Goal: Task Accomplishment & Management: Use online tool/utility

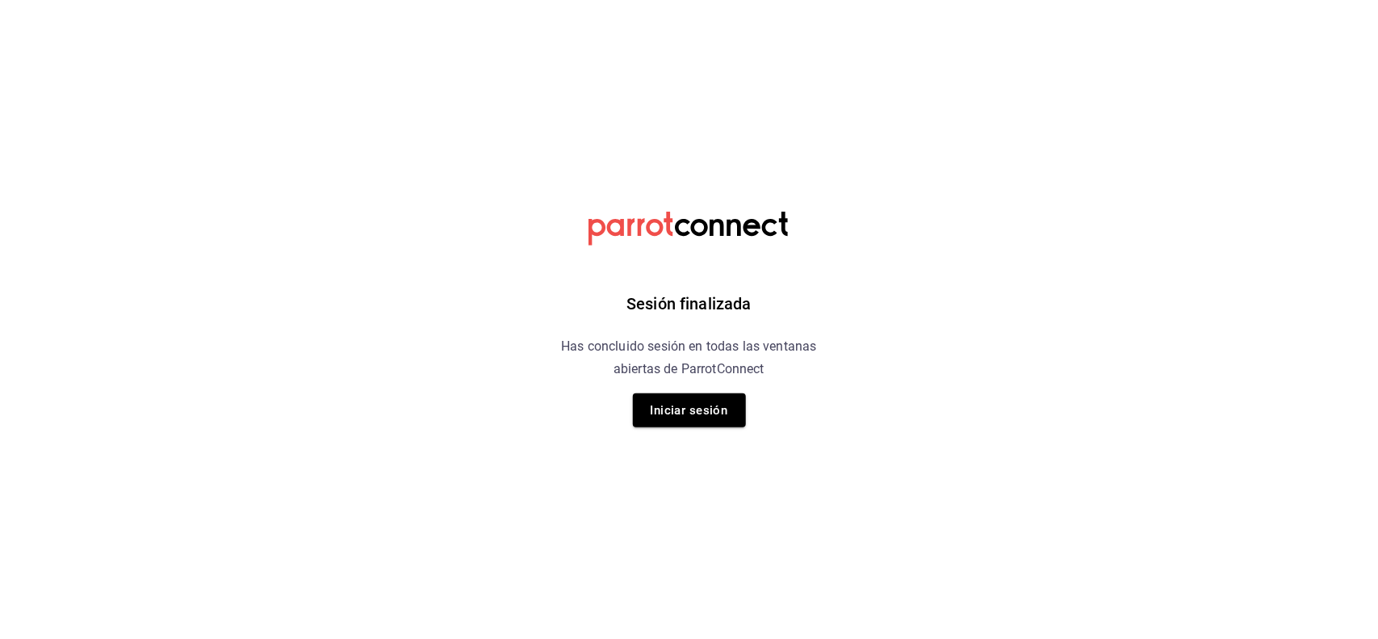
click at [658, 382] on div "Sesión finalizada Has concluido sesión en todas las ventanas abiertas de Parrot…" at bounding box center [689, 319] width 408 height 639
click at [675, 406] on button "Iniciar sesión" at bounding box center [689, 410] width 113 height 34
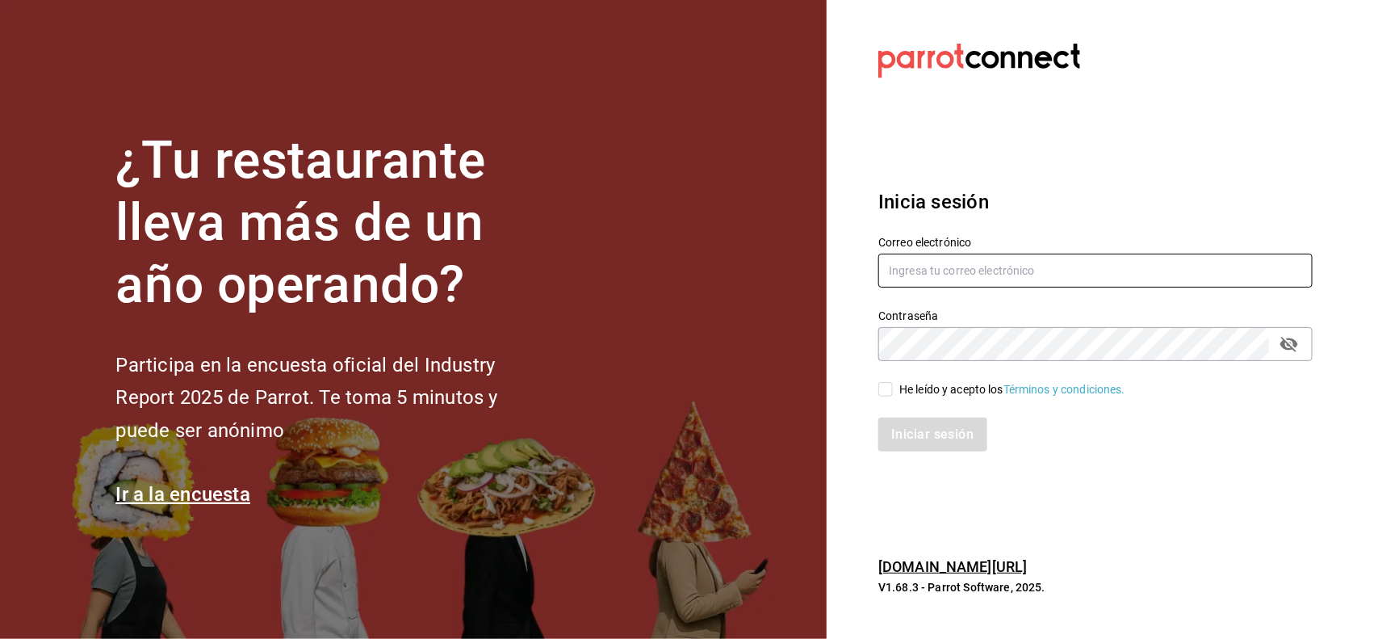
click at [979, 263] on input "text" at bounding box center [1095, 271] width 434 height 34
type input "M"
type input "miriam.gomez@vidadeagave.com"
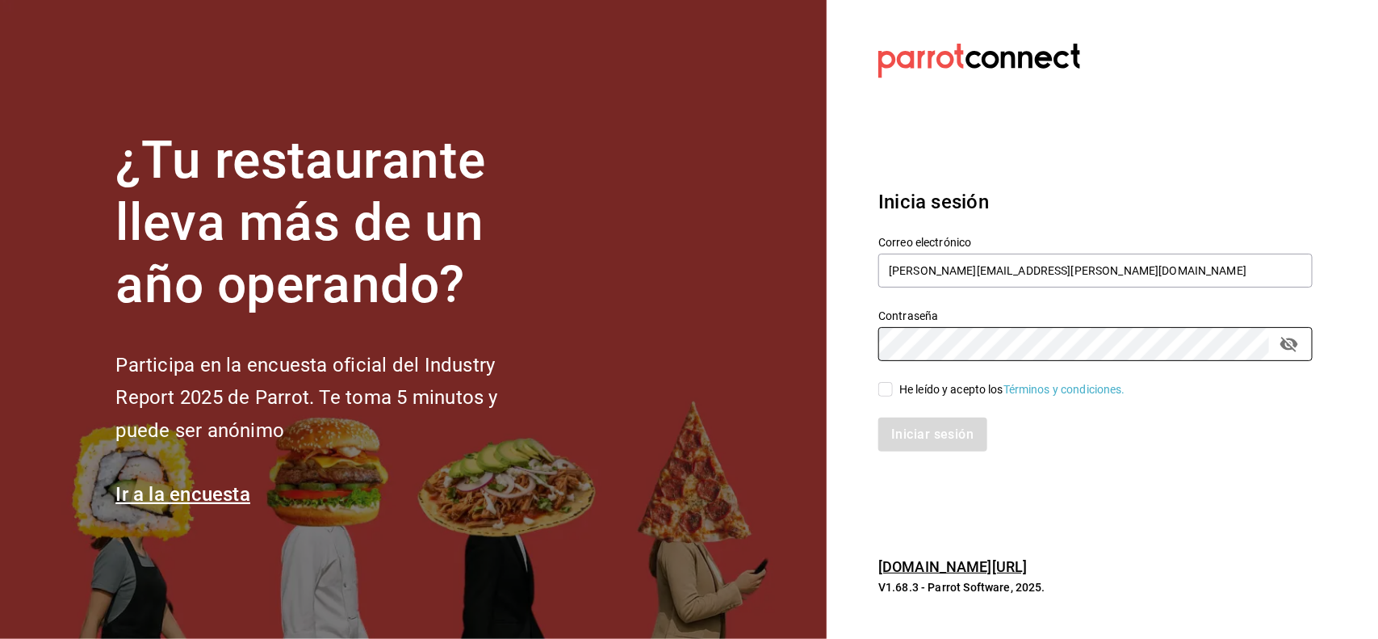
click at [974, 396] on div "He leído y acepto los Términos y condiciones." at bounding box center [1012, 389] width 226 height 17
click at [893, 396] on input "He leído y acepto los Términos y condiciones." at bounding box center [885, 389] width 15 height 15
checkbox input "true"
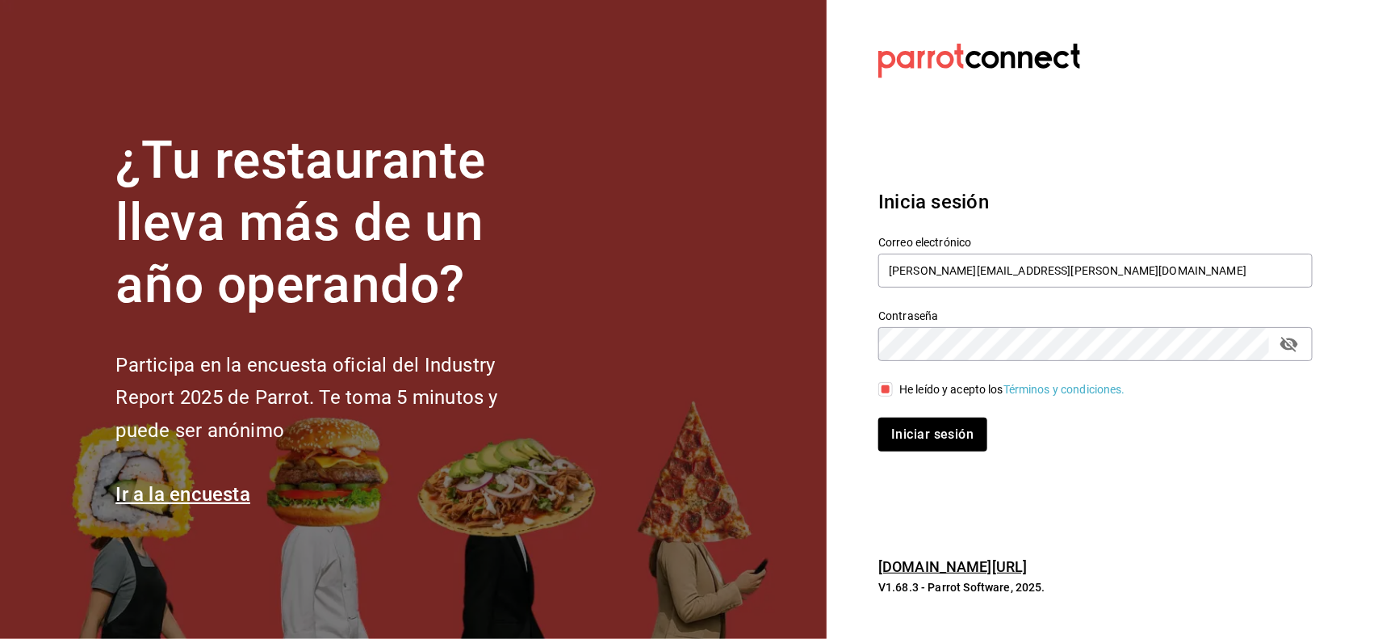
click at [1302, 348] on button "passwordField" at bounding box center [1289, 343] width 27 height 27
click at [878, 417] on button "Iniciar sesión" at bounding box center [932, 434] width 108 height 34
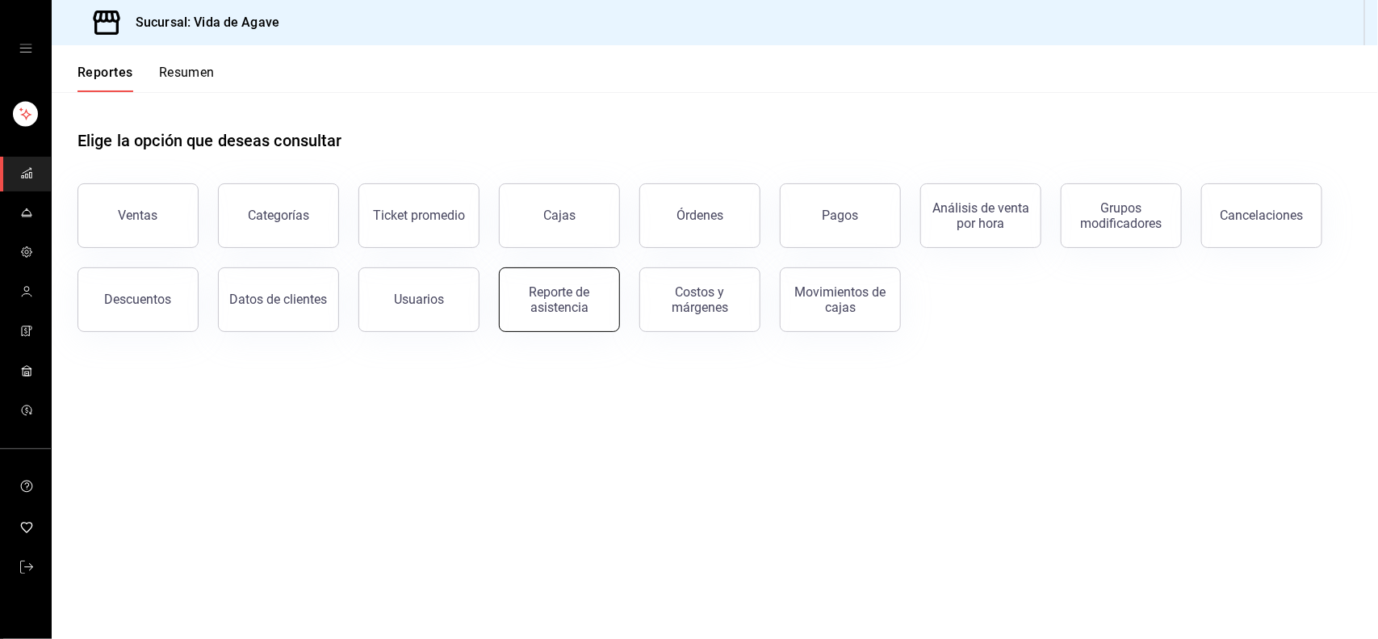
click at [543, 292] on div "Reporte de asistencia" at bounding box center [559, 299] width 100 height 31
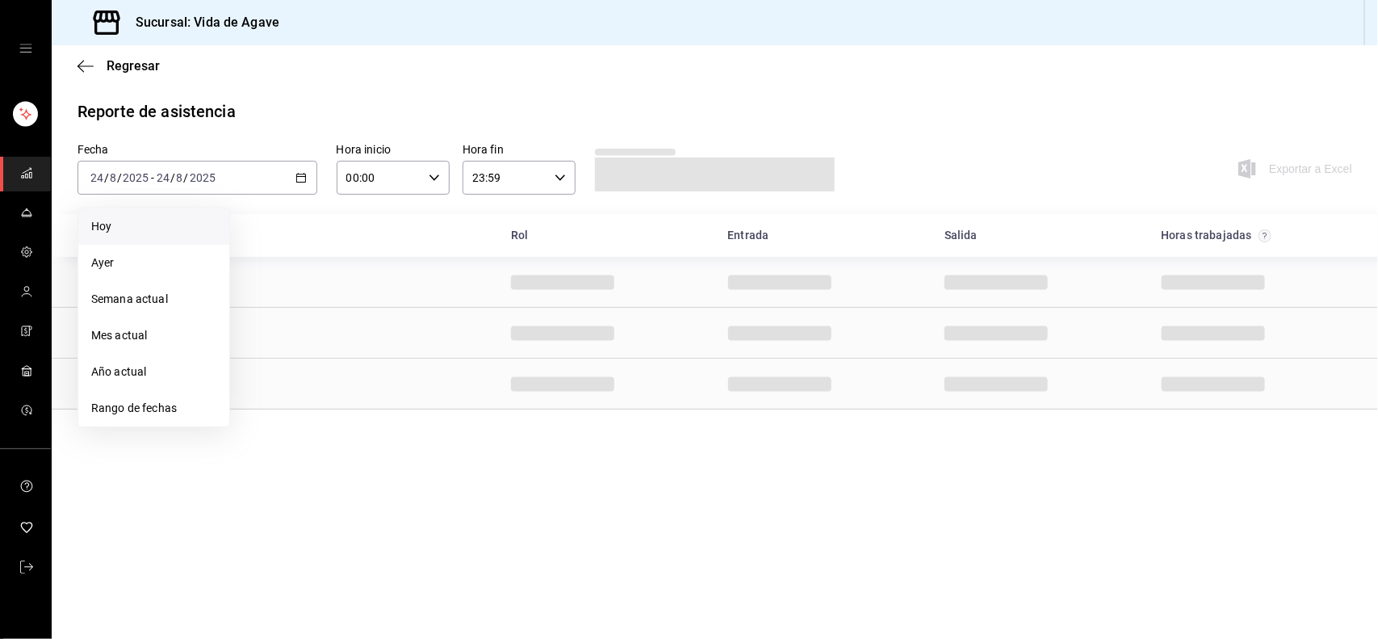
click at [160, 219] on span "Hoy" at bounding box center [153, 226] width 125 height 17
click at [312, 208] on div "Fecha [DATE] [DATE] - [DATE] [DATE] Hora inicio 00:00 Hora inicio Hora fin 23:5…" at bounding box center [715, 178] width 1327 height 71
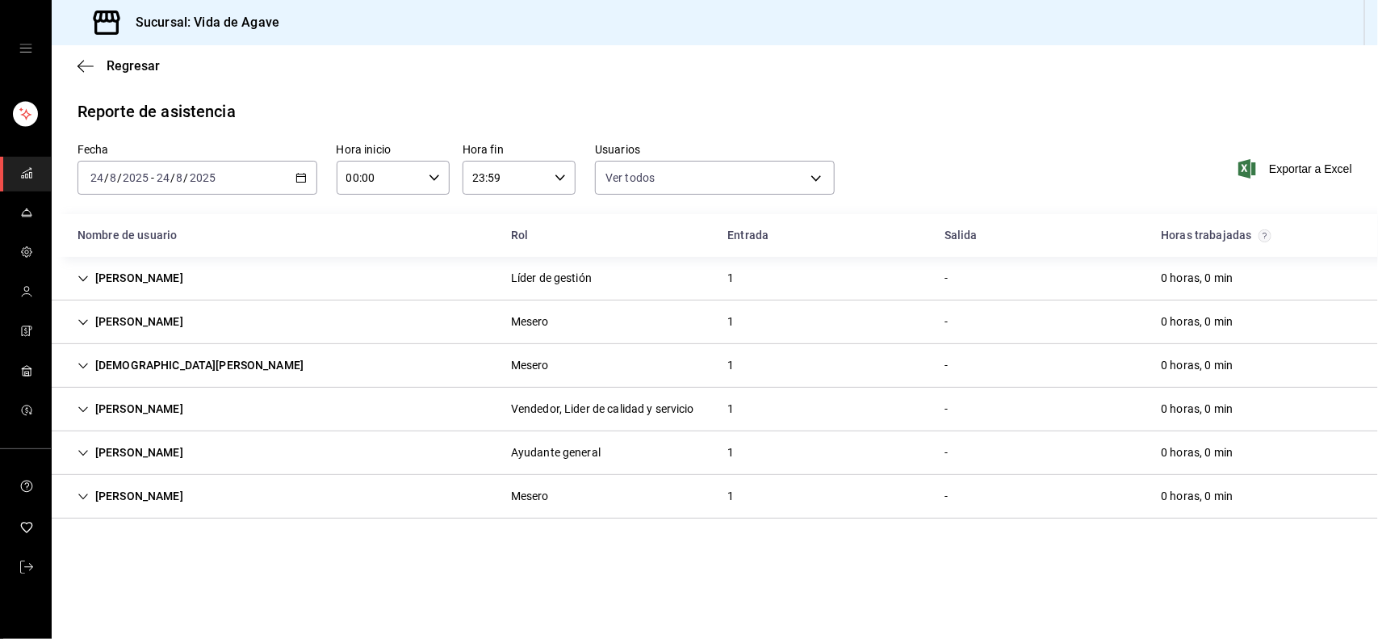
click at [223, 363] on div "[PERSON_NAME] 1 - 0 horas, 0 min" at bounding box center [715, 366] width 1327 height 44
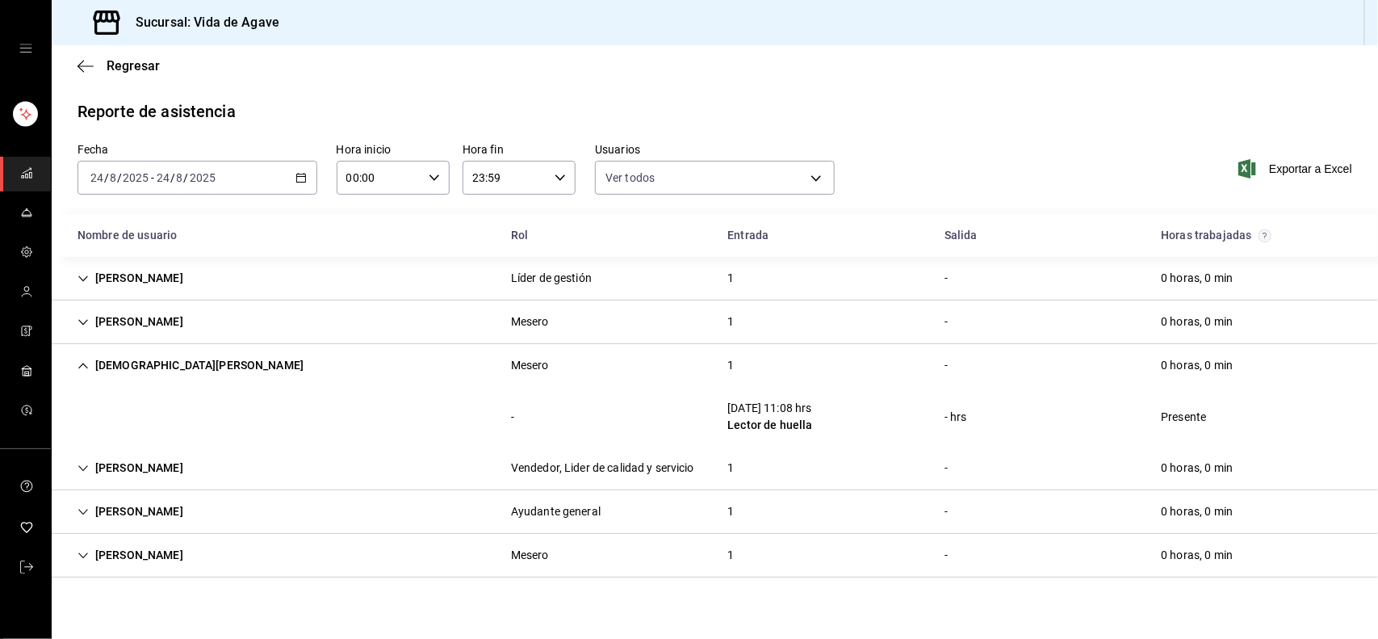
click at [223, 363] on div "[PERSON_NAME] 1 - 0 horas, 0 min" at bounding box center [715, 365] width 1327 height 43
